Goal: Answer question/provide support

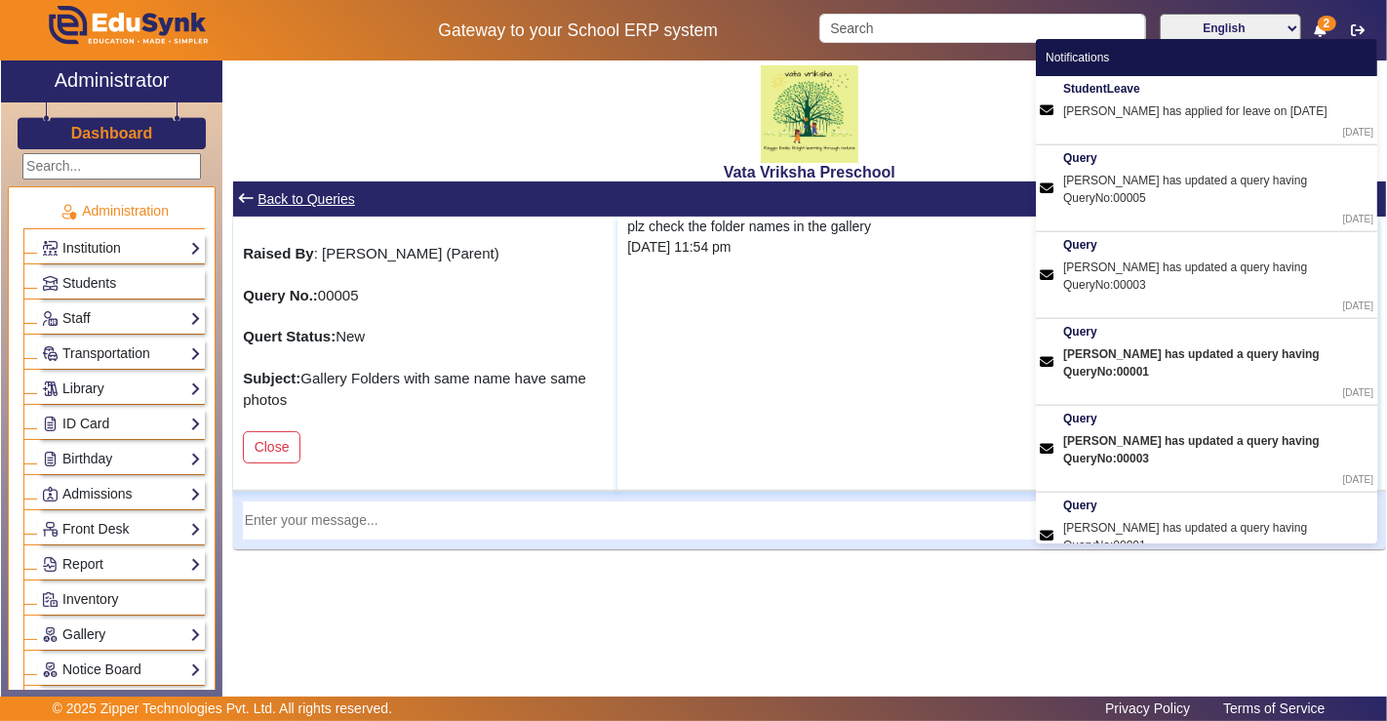
scroll to position [758, 0]
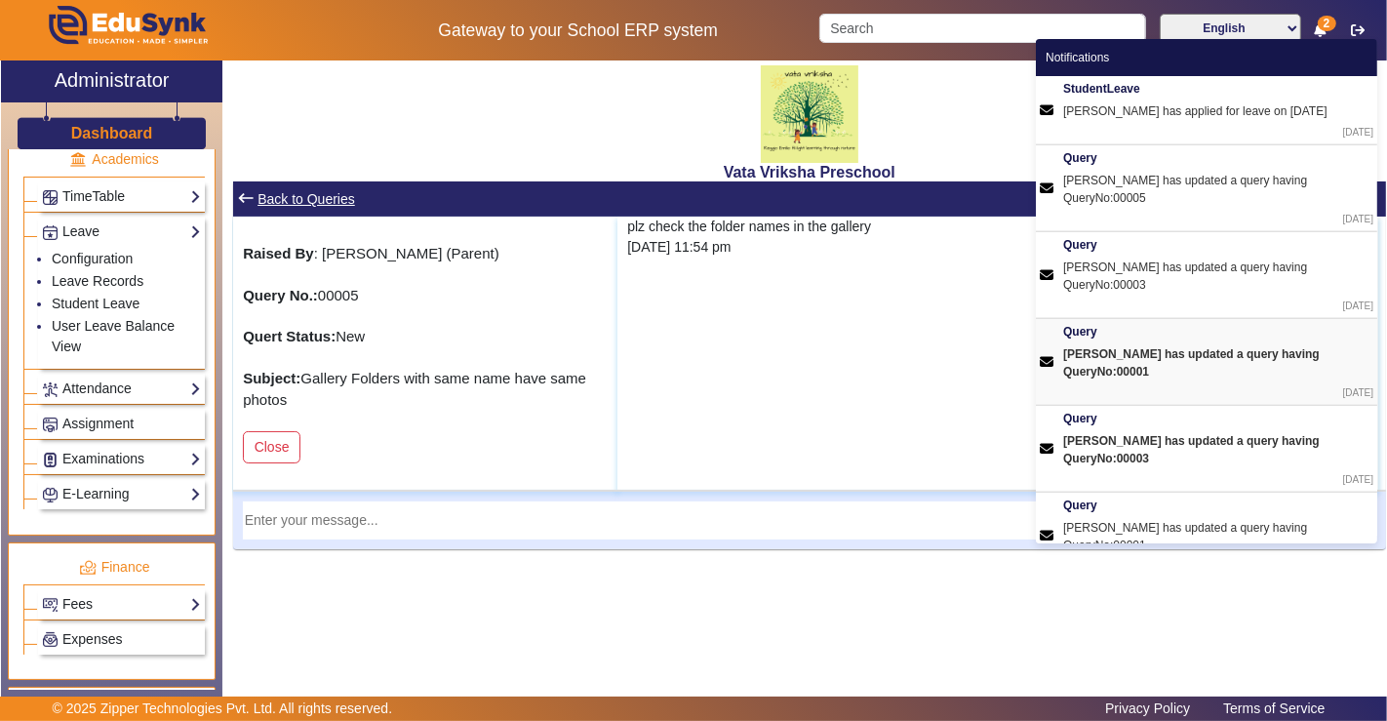
click at [1210, 345] on div "[PERSON_NAME] has updated a query having QueryNo:00001" at bounding box center [1218, 362] width 310 height 35
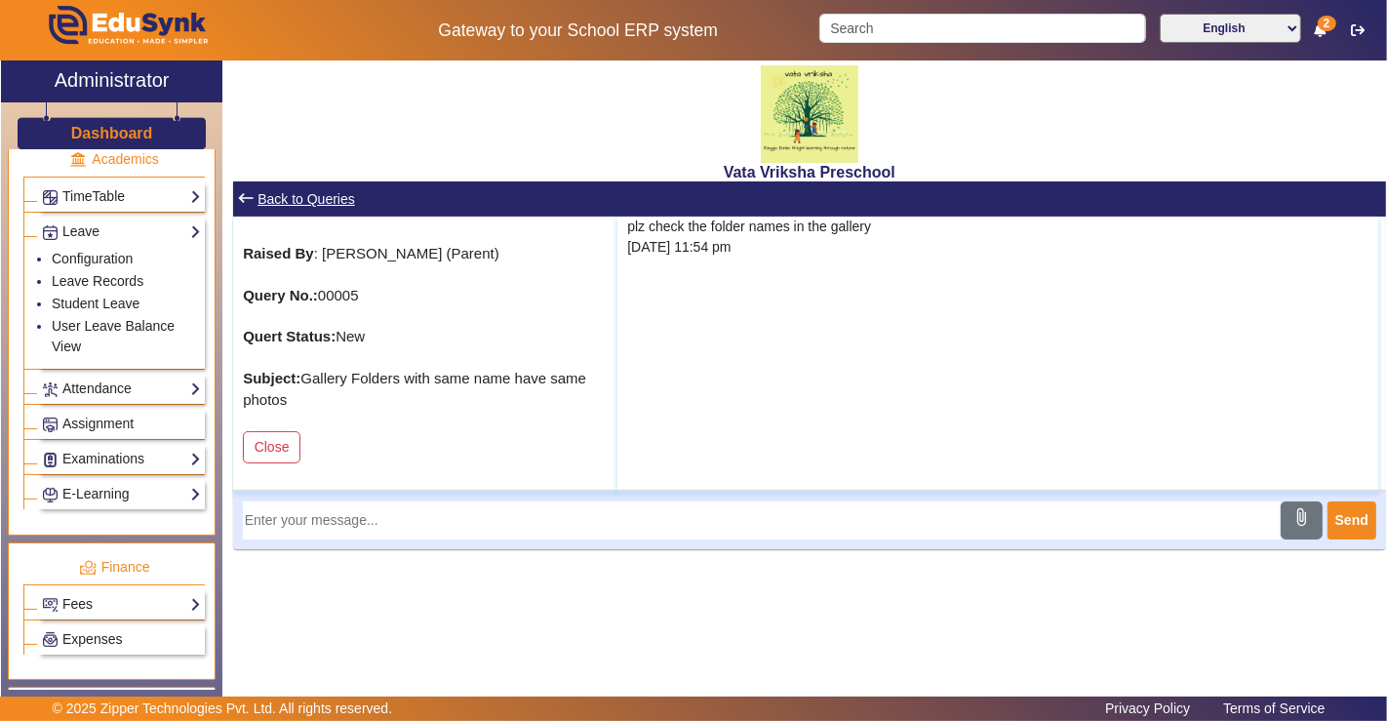
click at [1320, 28] on span "2" at bounding box center [1326, 24] width 19 height 16
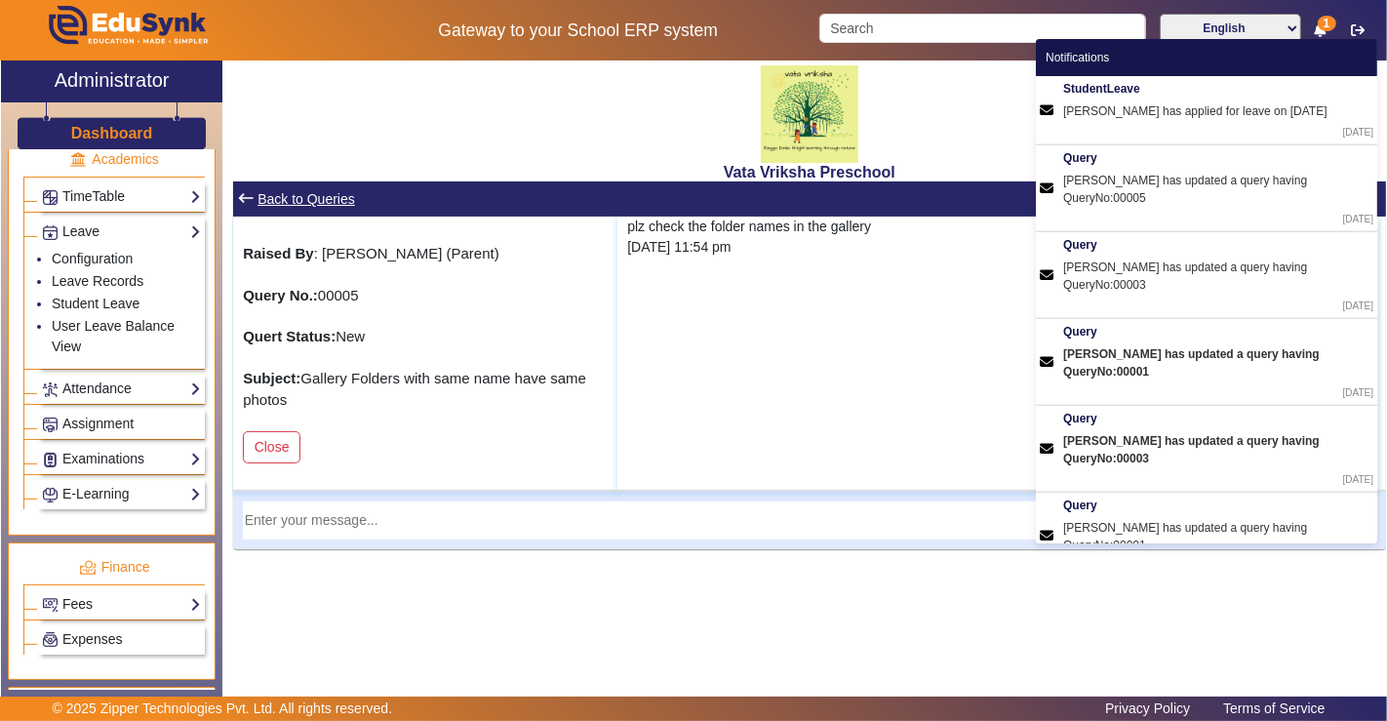
click at [889, 584] on div "Vata Vriksha Preschool keyboard_backspace Back to Queries Raised By : [PERSON_N…" at bounding box center [803, 371] width 1163 height 622
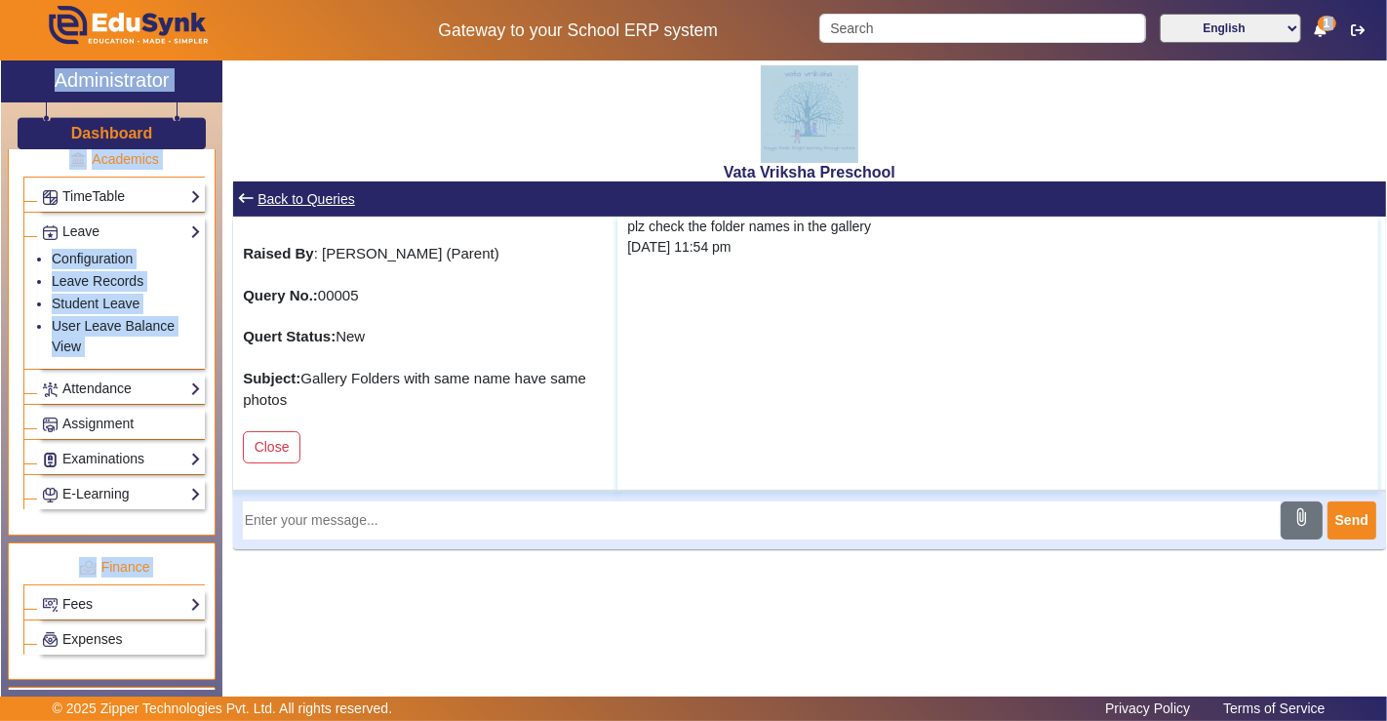
click at [1323, 91] on app-layout "Gateway to your School ERP system English हिंदी (Hindi) ಕನ್ನಡ (Kannada) தமிழ் (…" at bounding box center [693, 360] width 1387 height 721
click at [1326, 37] on div "1" at bounding box center [1320, 30] width 12 height 20
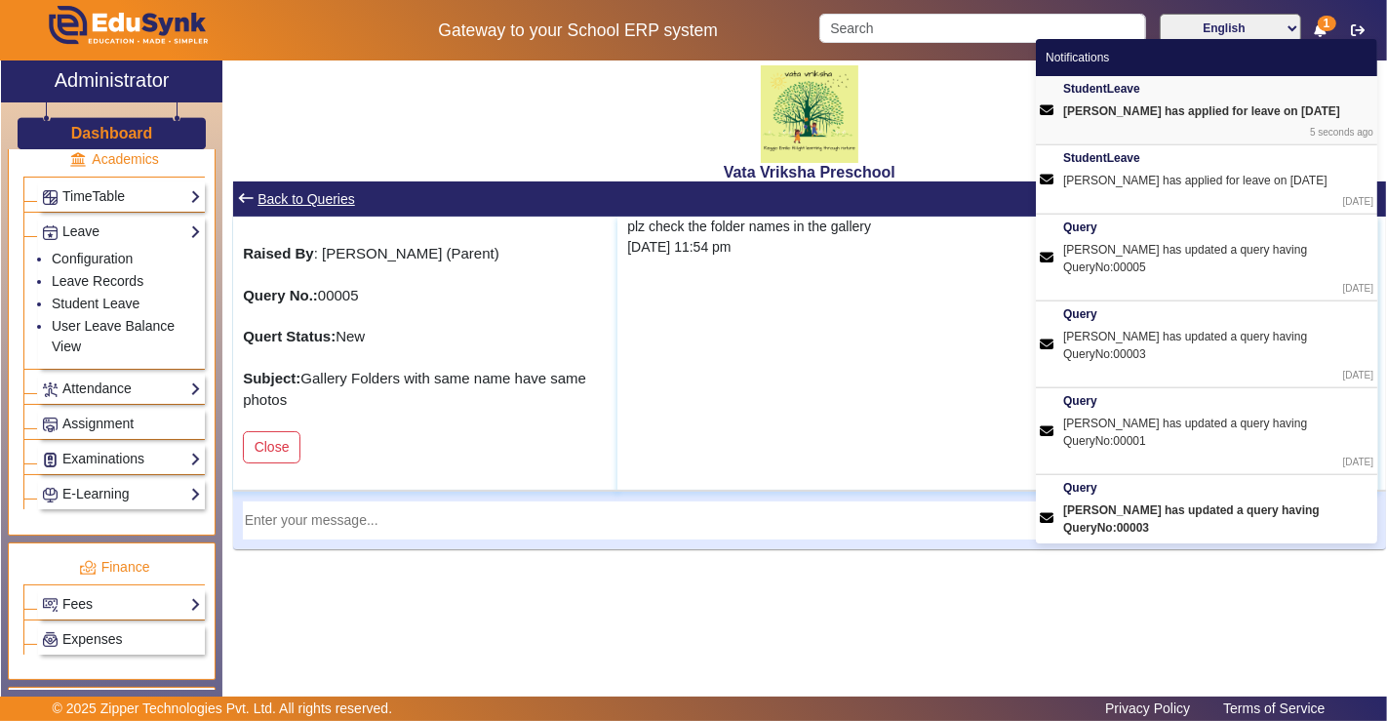
click at [1267, 109] on div "[PERSON_NAME] has applied for leave on [DATE]" at bounding box center [1218, 111] width 310 height 18
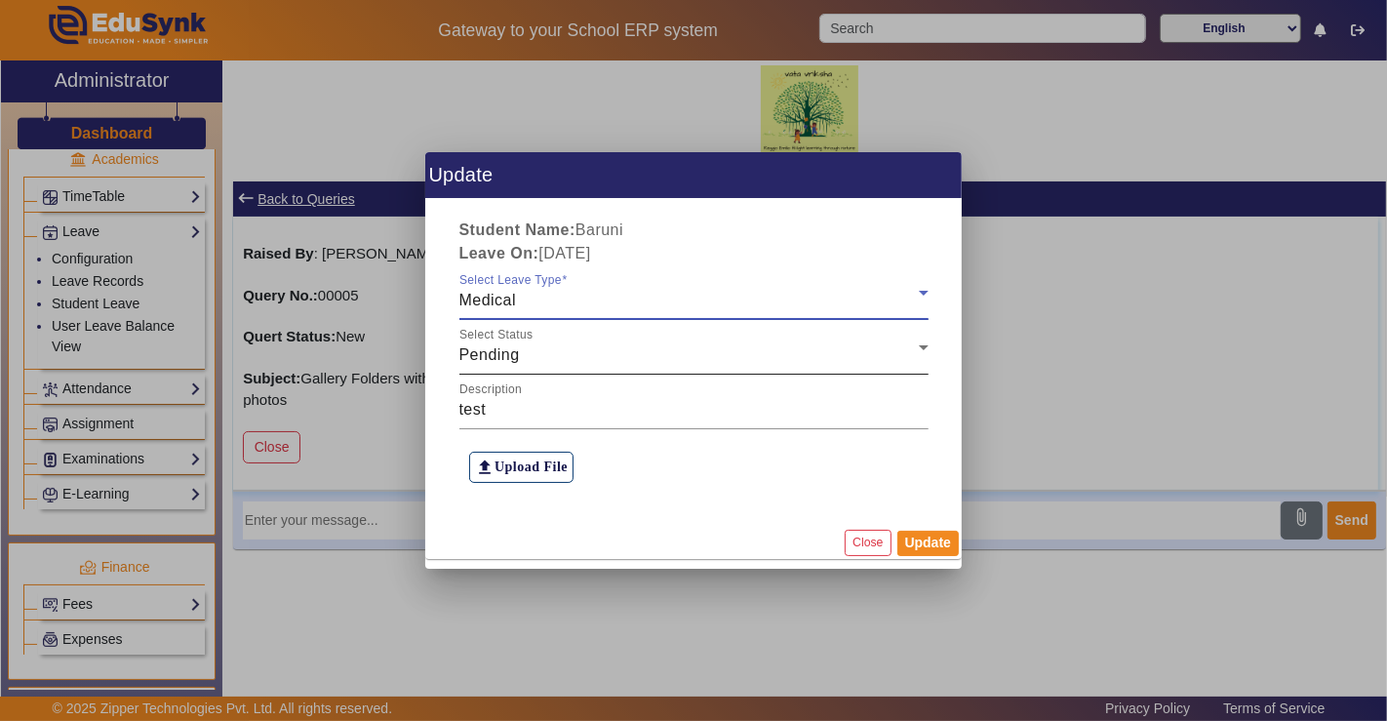
click at [588, 354] on div "Pending" at bounding box center [688, 354] width 459 height 23
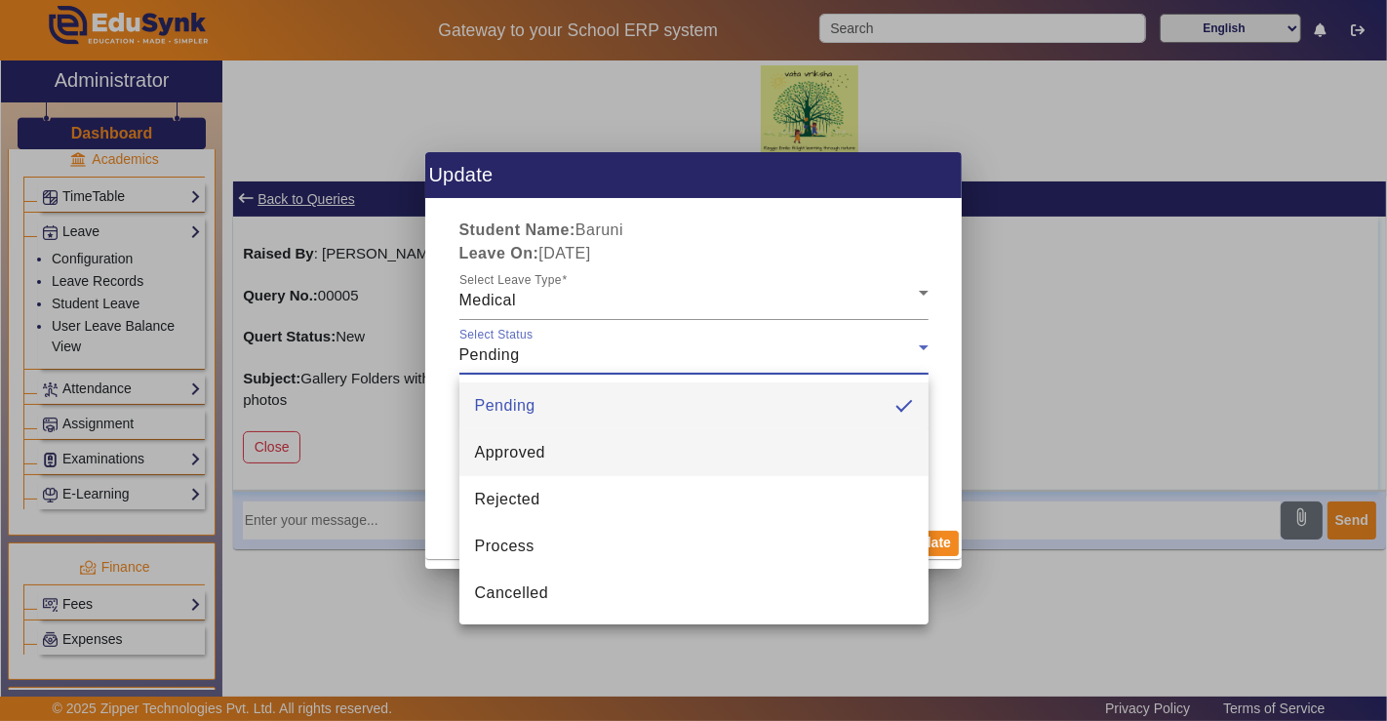
click at [615, 450] on mat-option "Approved" at bounding box center [693, 452] width 469 height 47
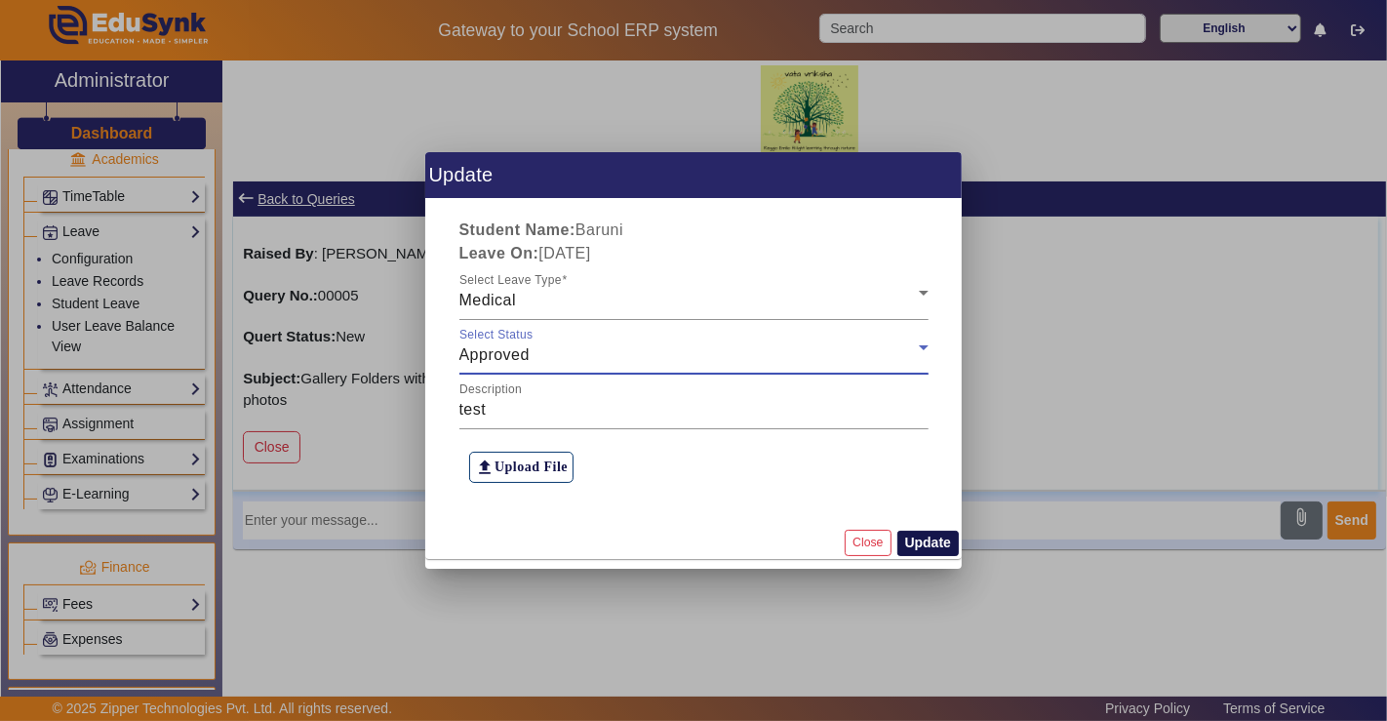
click at [928, 545] on button "Update" at bounding box center [927, 542] width 61 height 25
